Goal: Find specific page/section: Find specific page/section

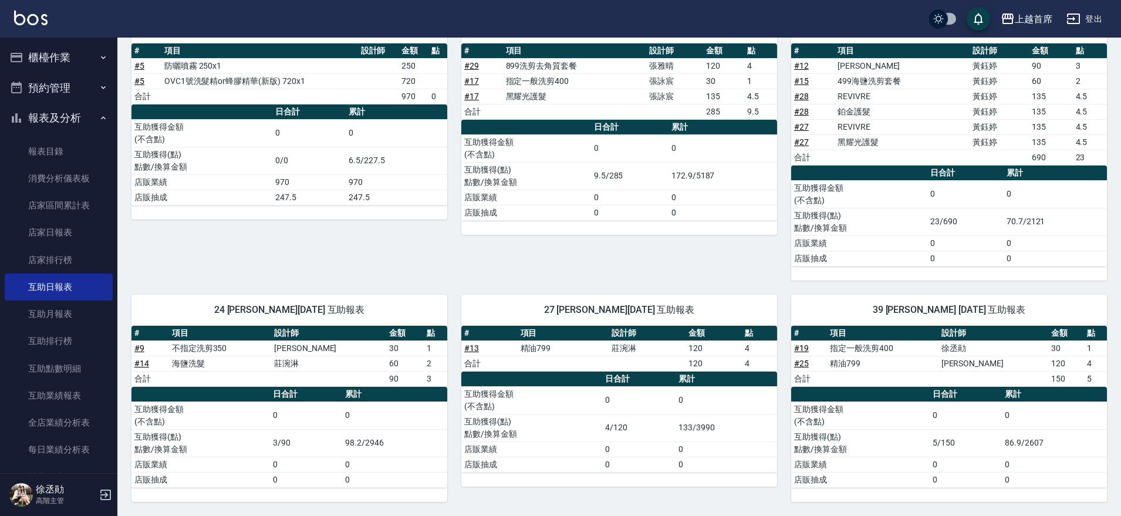
scroll to position [147, 0]
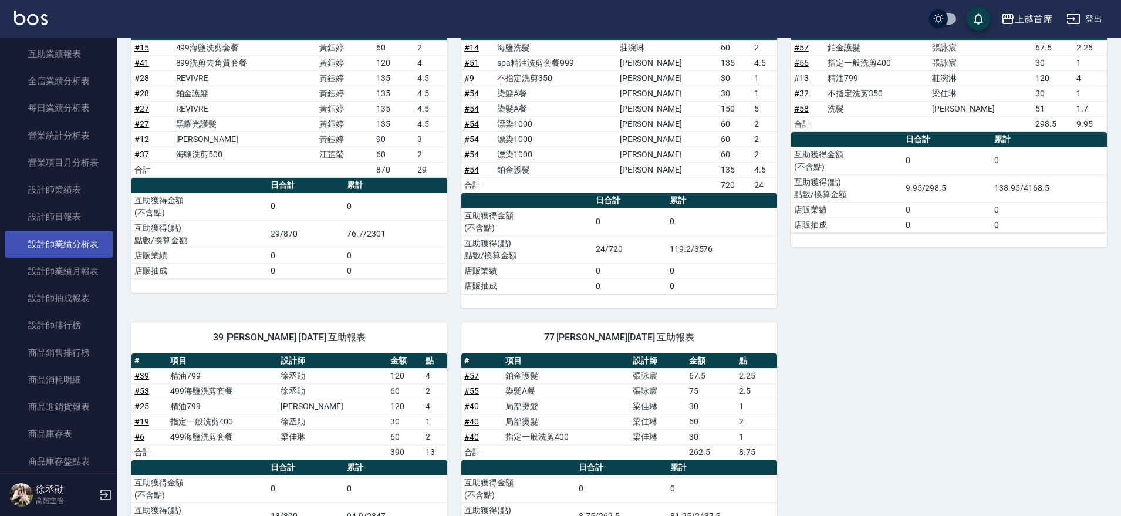
scroll to position [734, 0]
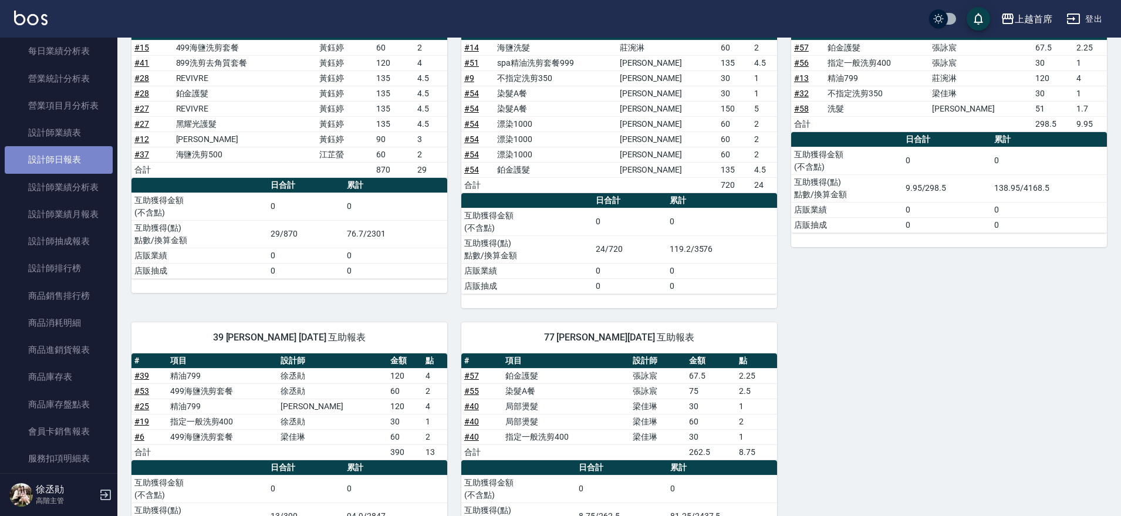
click at [83, 164] on link "設計師日報表" at bounding box center [59, 159] width 108 height 27
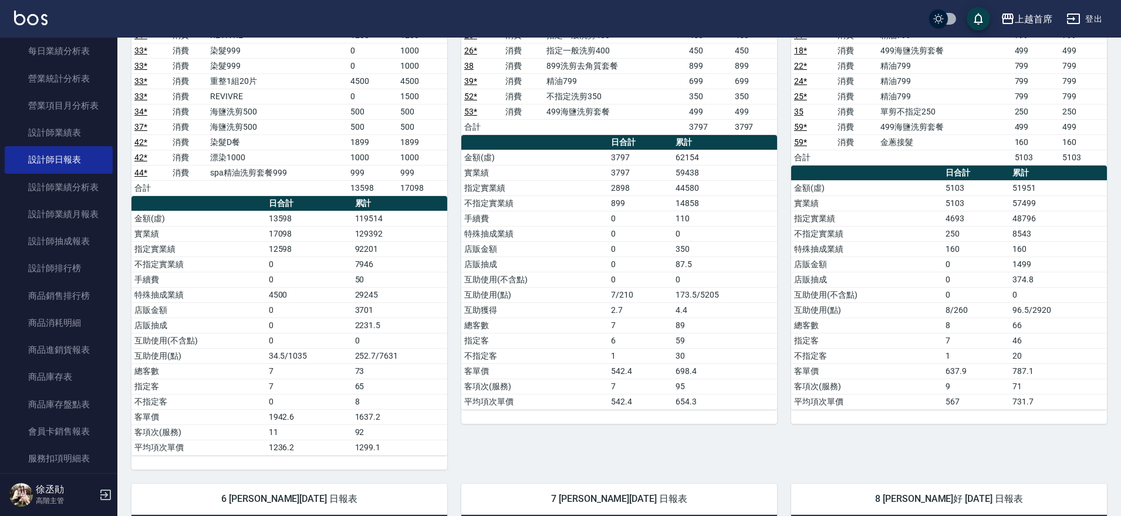
scroll to position [35, 0]
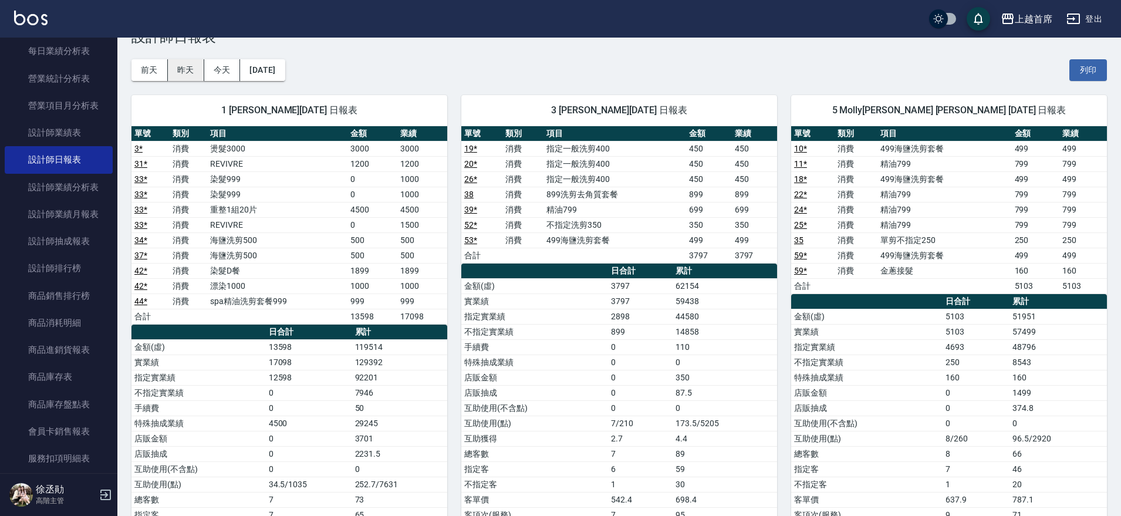
click at [193, 59] on button "昨天" at bounding box center [186, 70] width 36 height 22
